Goal: Information Seeking & Learning: Learn about a topic

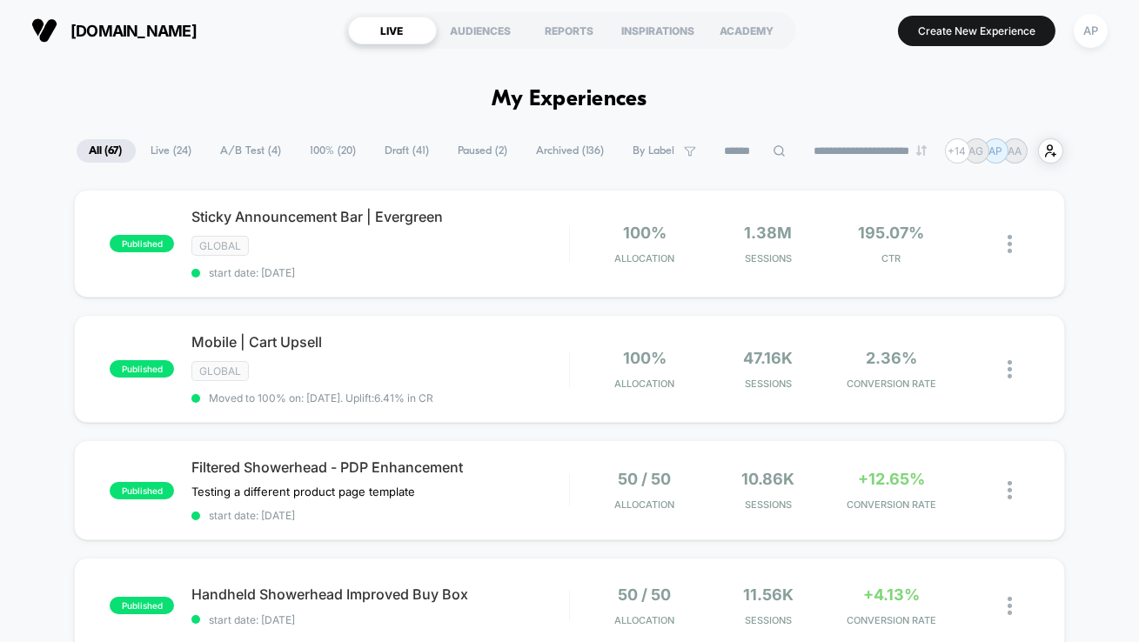
click at [259, 153] on span "A/B Test ( 4 )" at bounding box center [251, 151] width 87 height 24
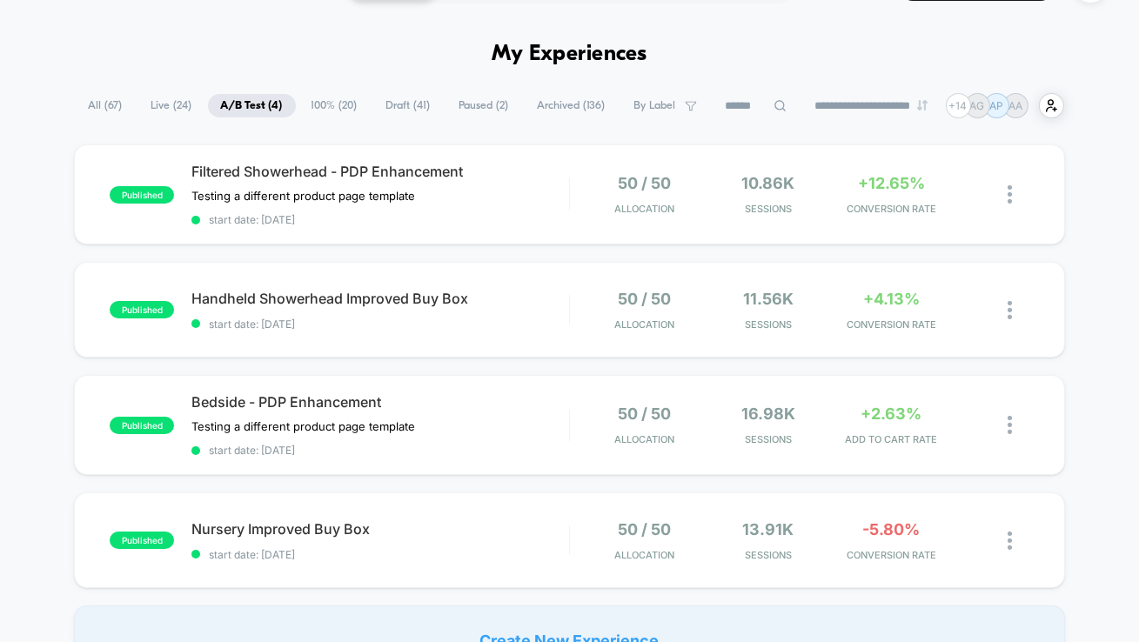
scroll to position [44, 0]
click at [509, 226] on div "published Filtered Showerhead - PDP Enhancement Testing a different product pag…" at bounding box center [569, 195] width 991 height 100
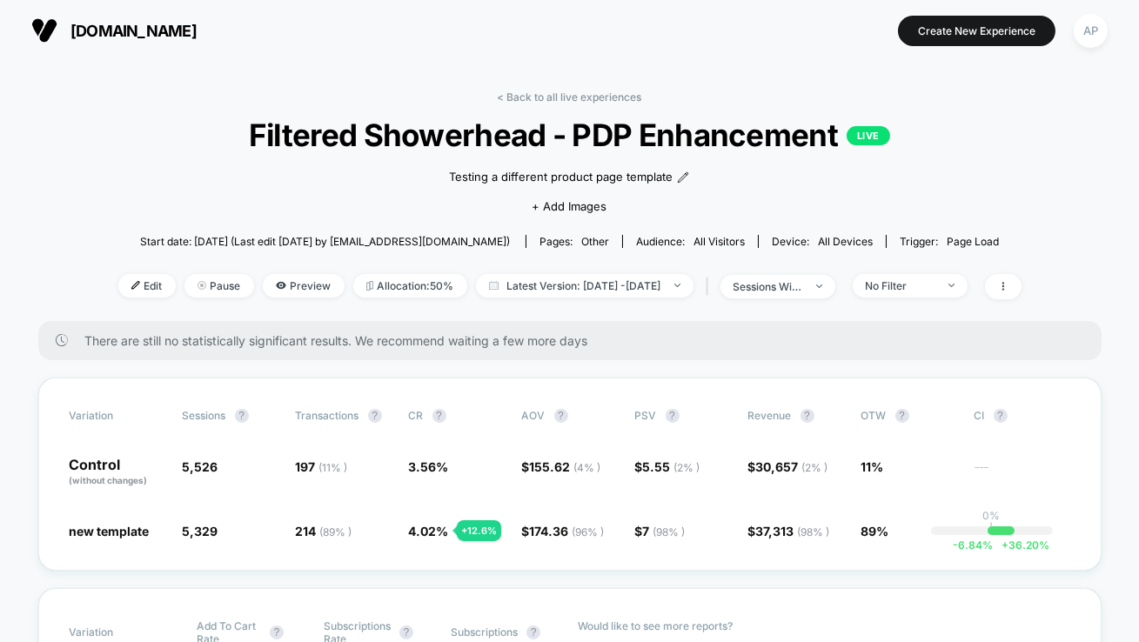
click at [560, 93] on link "< Back to all live experiences" at bounding box center [570, 97] width 144 height 13
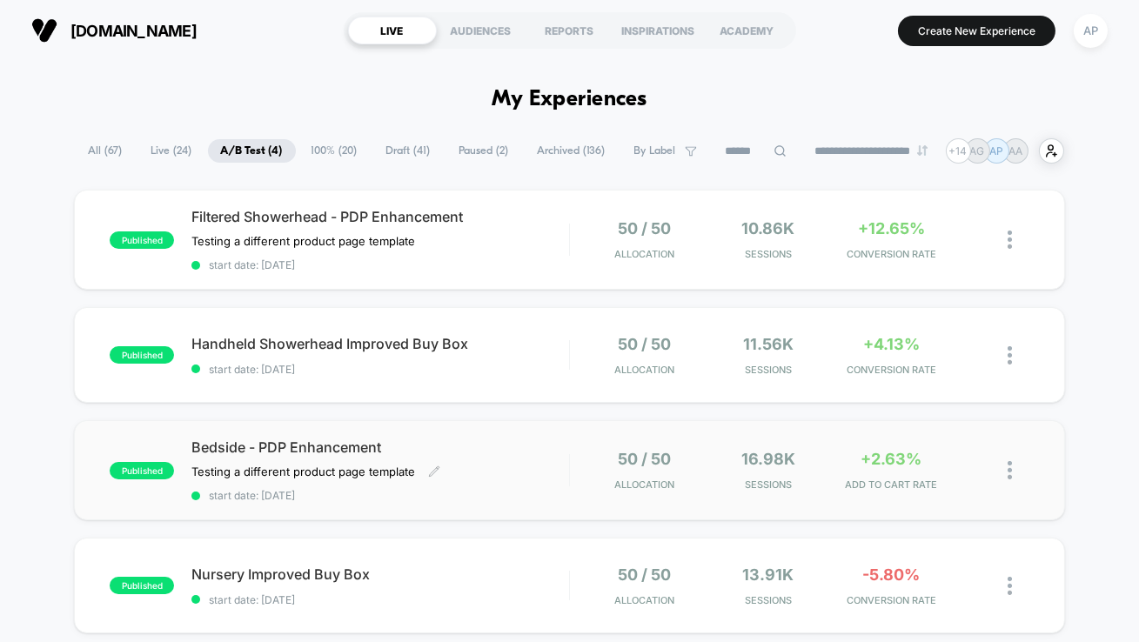
scroll to position [40, 0]
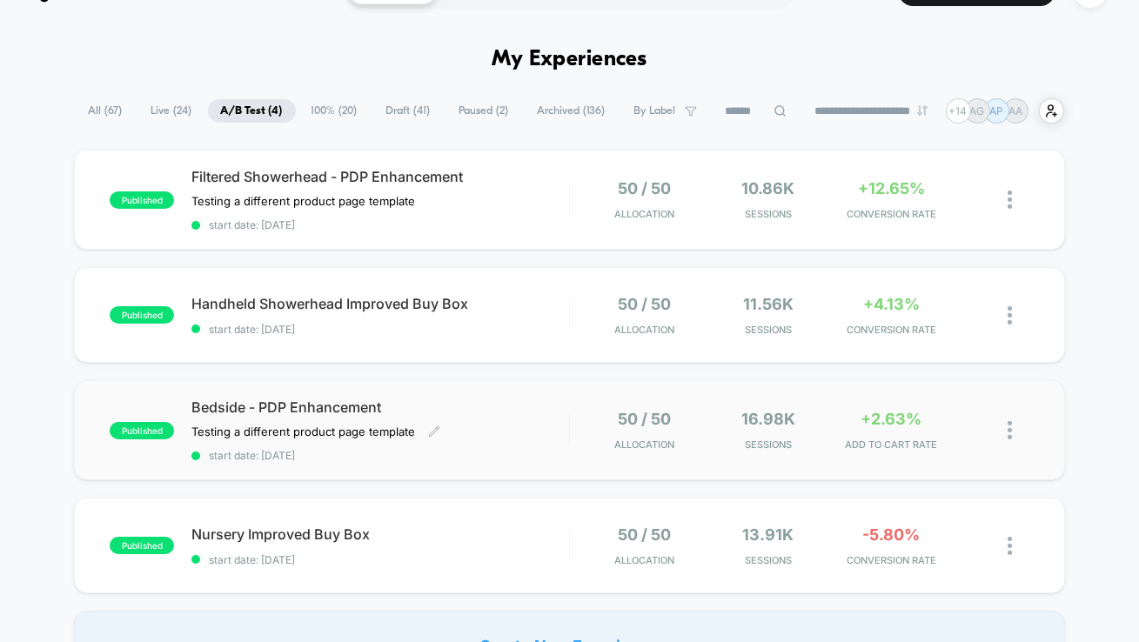
click at [533, 416] on div "Bedside - PDP Enhancement Testing a different product page template Click to ed…" at bounding box center [380, 431] width 378 height 64
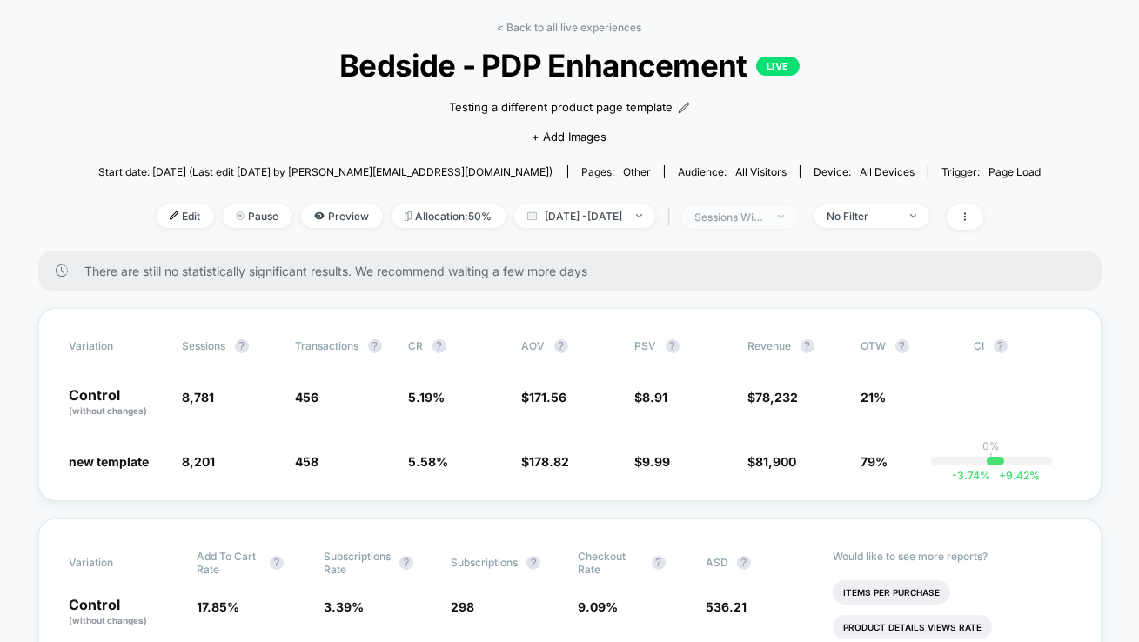
scroll to position [30, 0]
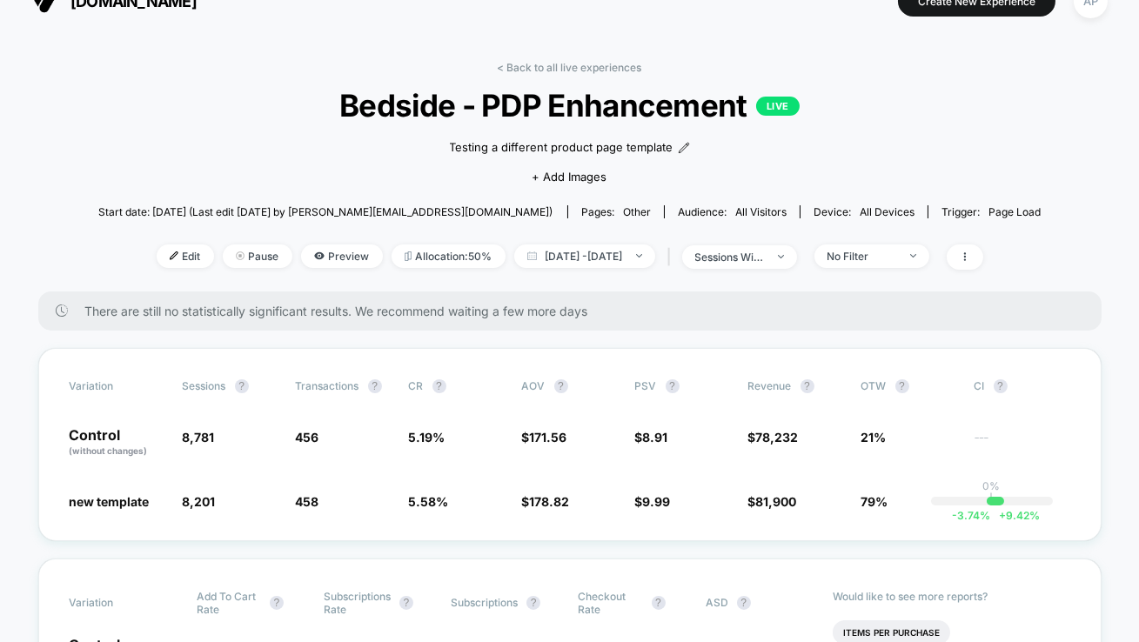
click at [578, 64] on link "< Back to all live experiences" at bounding box center [570, 67] width 144 height 13
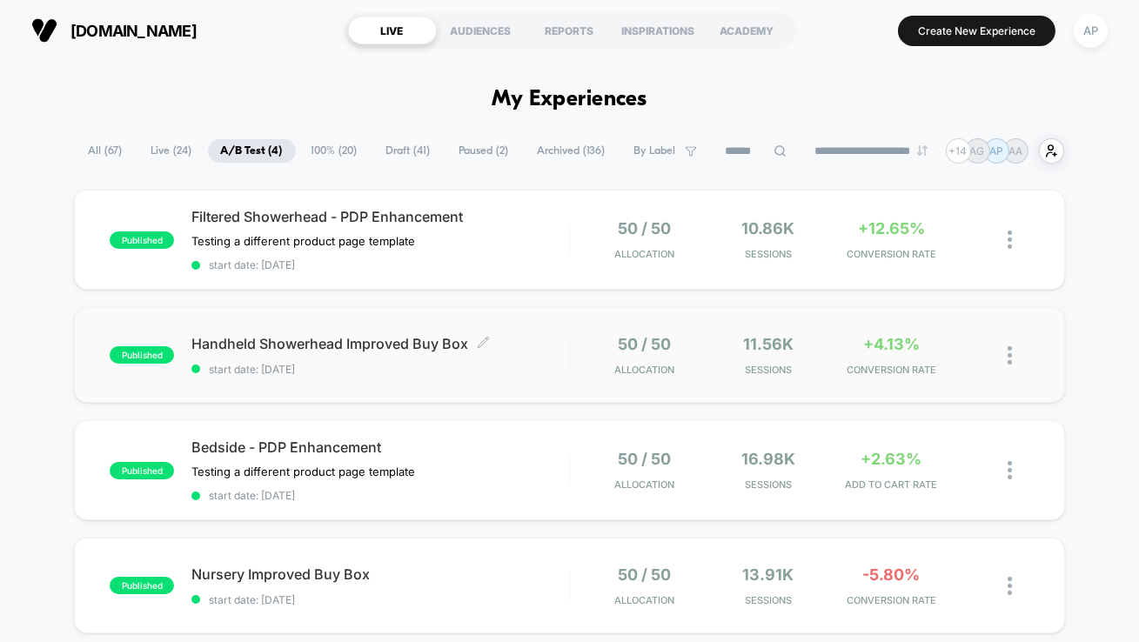
click at [533, 363] on span "start date: [DATE]" at bounding box center [380, 369] width 378 height 13
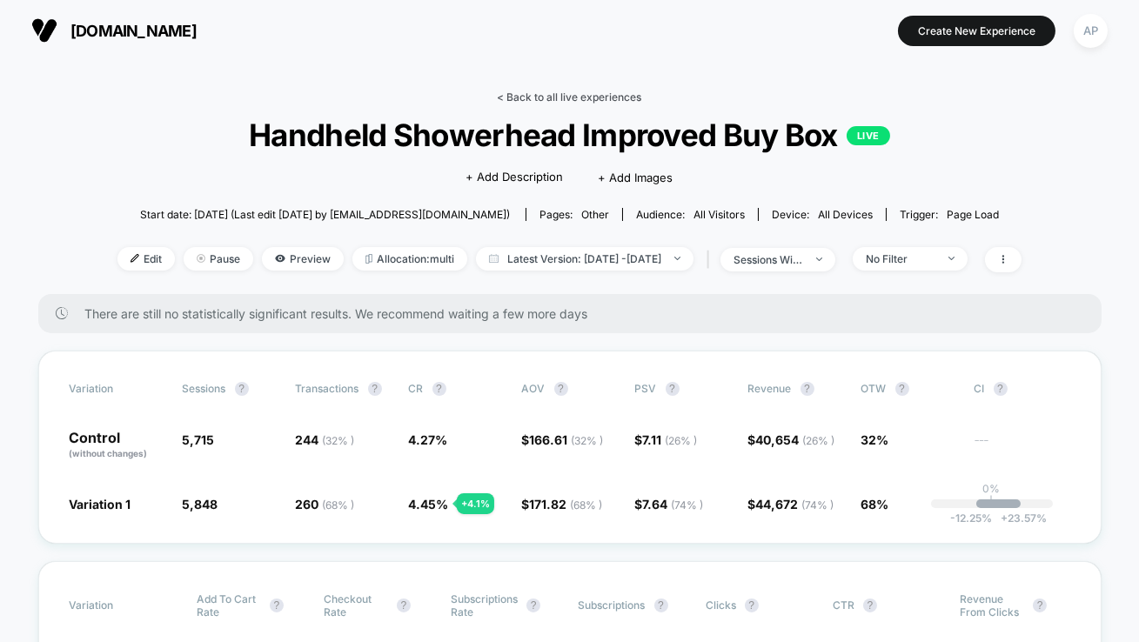
click at [543, 92] on link "< Back to all live experiences" at bounding box center [570, 97] width 144 height 13
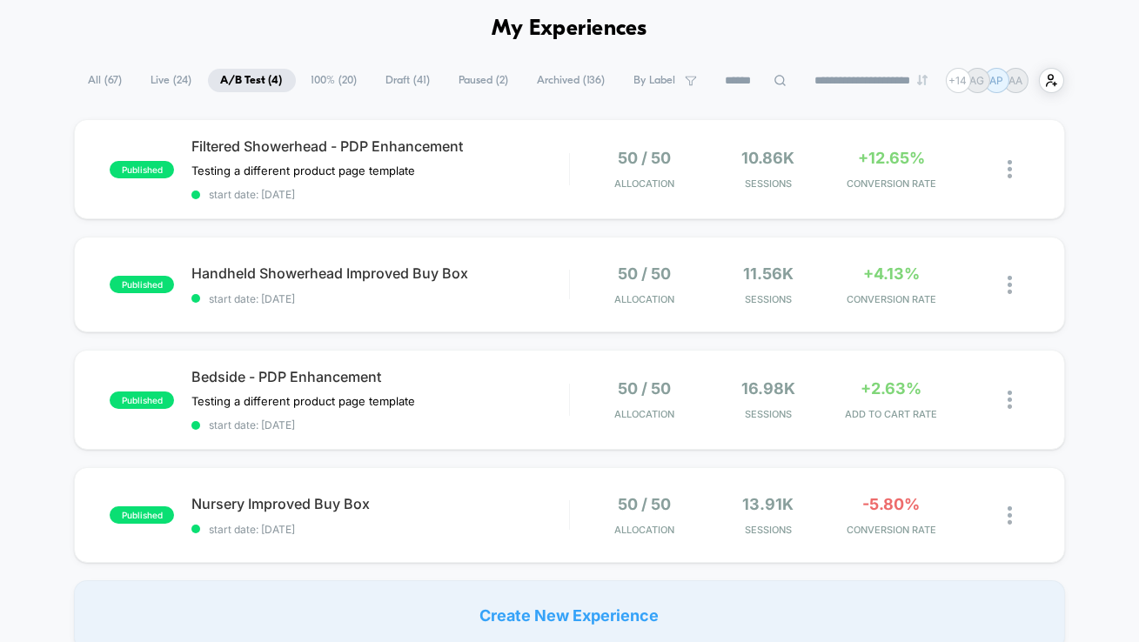
scroll to position [91, 0]
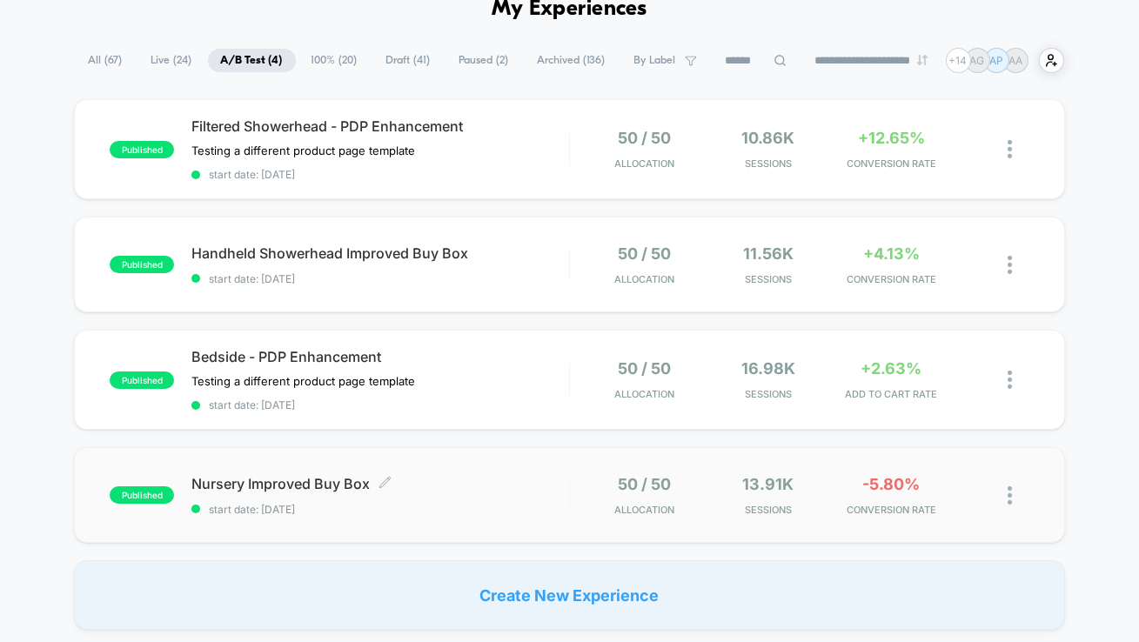
click at [496, 507] on span "start date: [DATE]" at bounding box center [380, 509] width 378 height 13
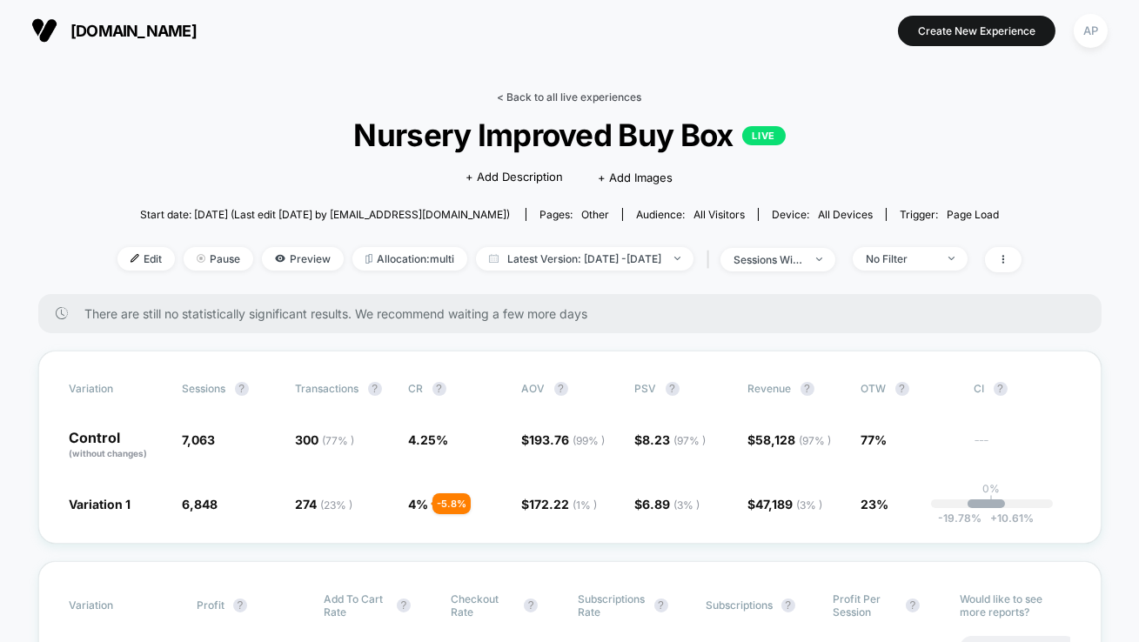
click at [596, 95] on link "< Back to all live experiences" at bounding box center [570, 97] width 144 height 13
